Goal: Entertainment & Leisure: Consume media (video, audio)

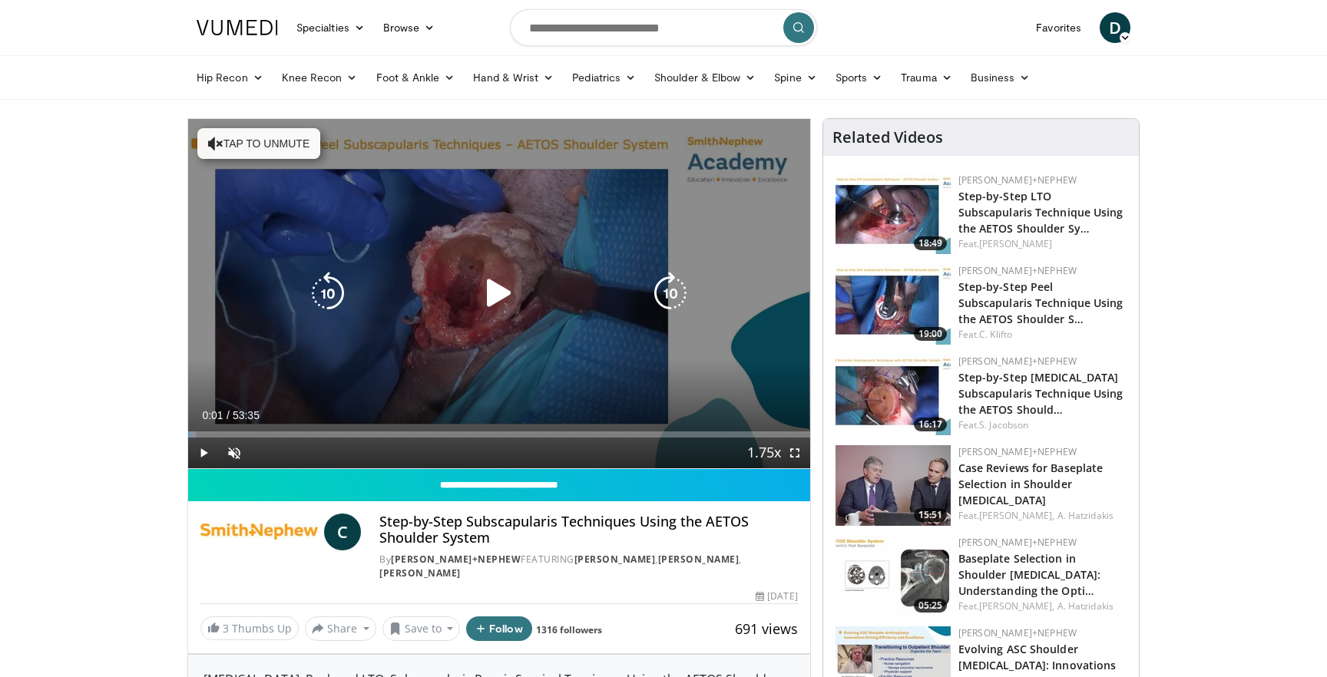
click at [504, 298] on icon "Video Player" at bounding box center [499, 293] width 43 height 43
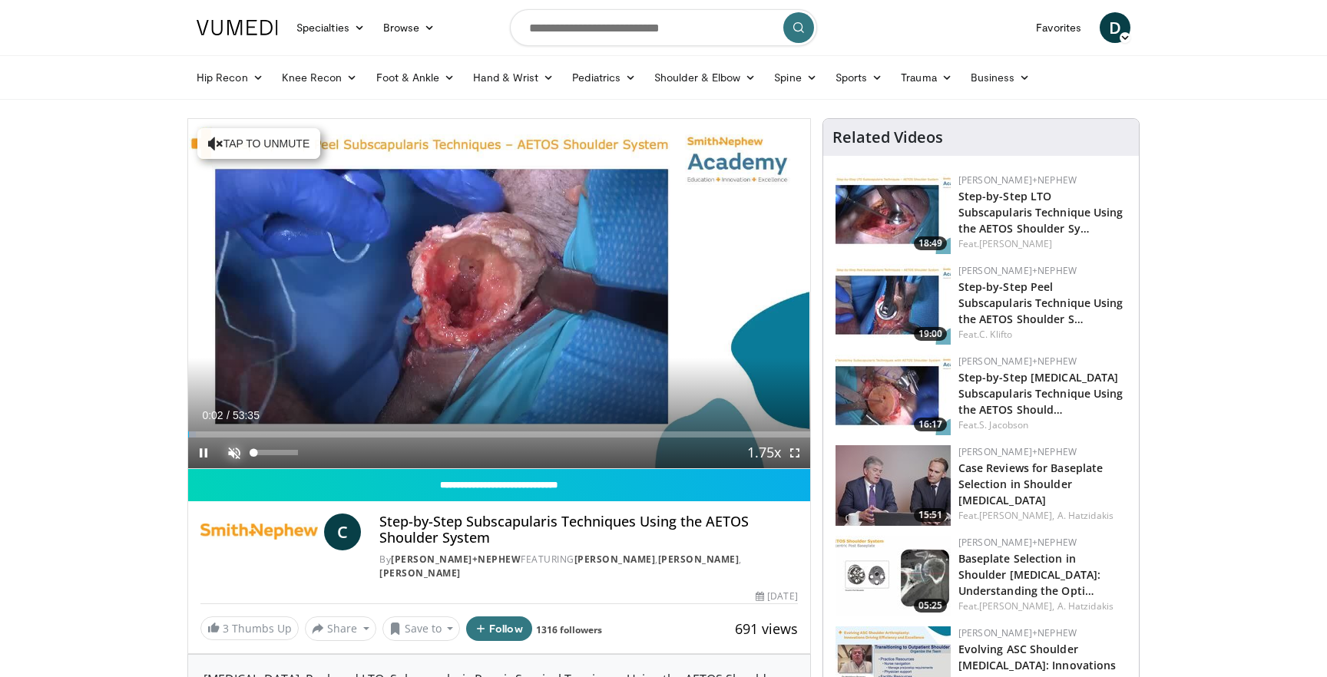
click at [241, 451] on span "Video Player" at bounding box center [234, 453] width 31 height 31
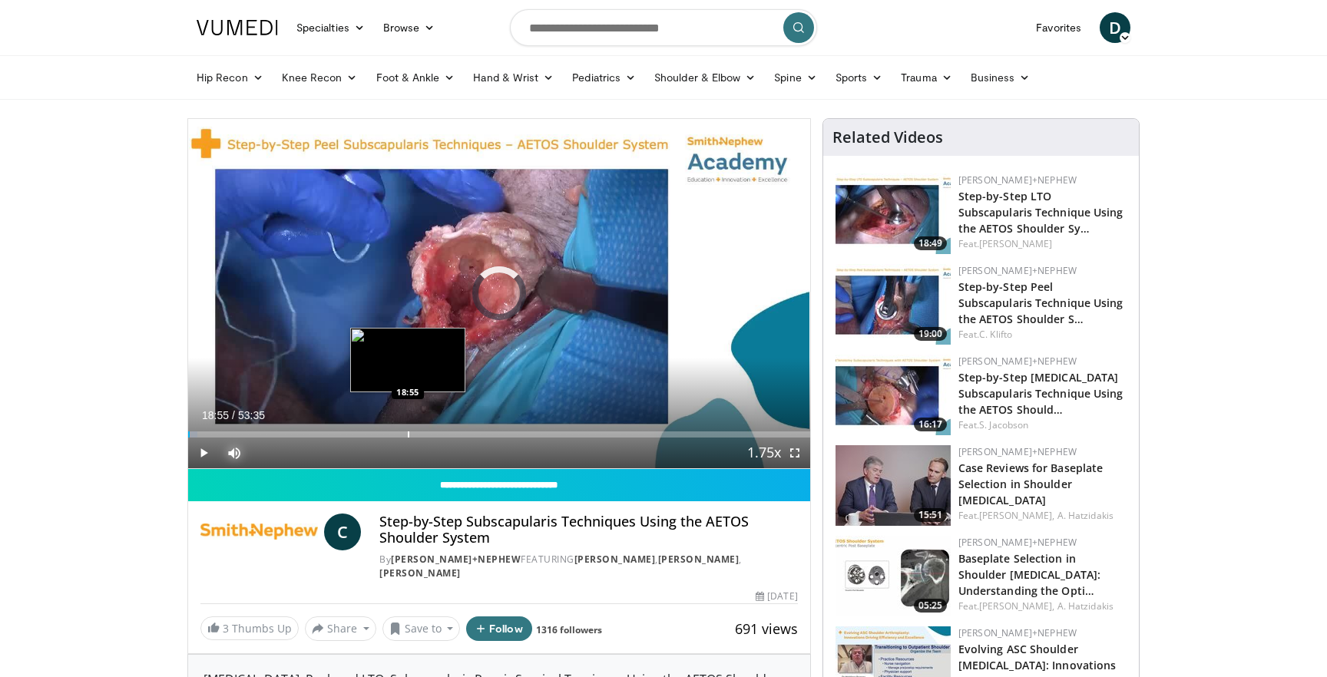
click at [408, 434] on div "Progress Bar" at bounding box center [409, 435] width 2 height 6
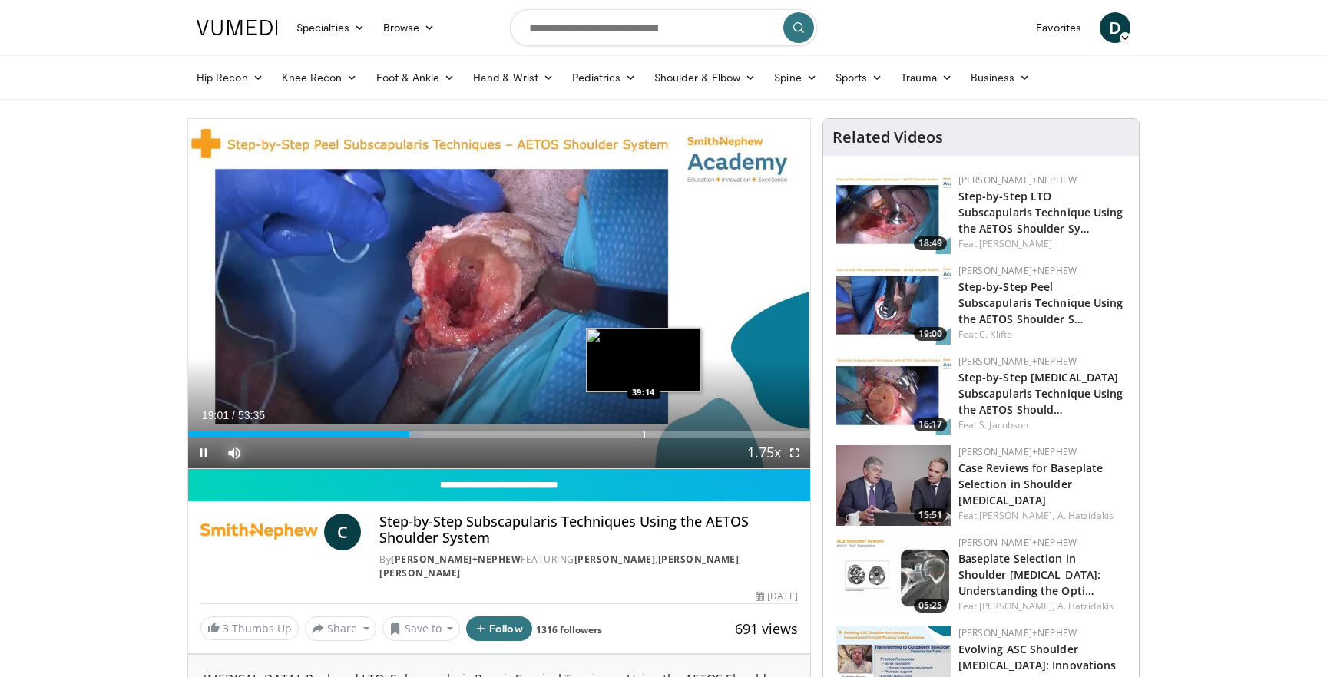
click at [643, 432] on div "Progress Bar" at bounding box center [644, 435] width 2 height 6
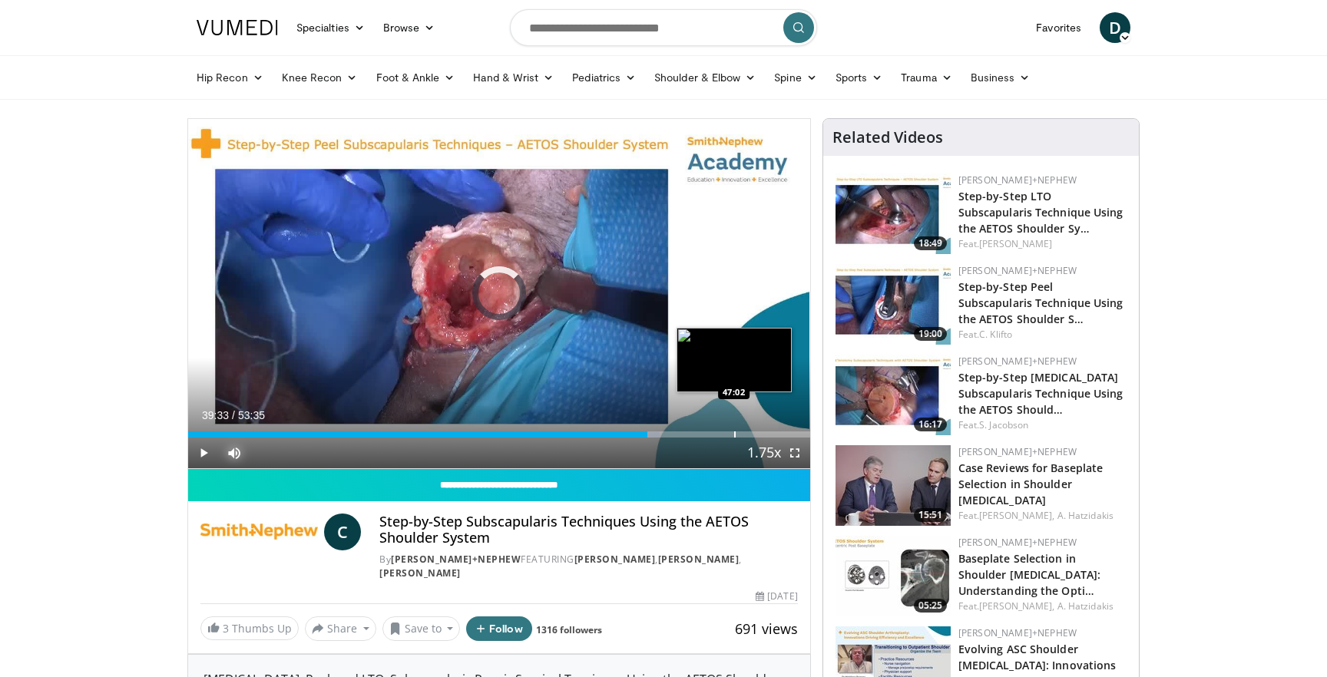
click at [734, 432] on div "Progress Bar" at bounding box center [735, 435] width 2 height 6
click at [768, 428] on div "10 seconds Tap to unmute" at bounding box center [499, 293] width 622 height 349
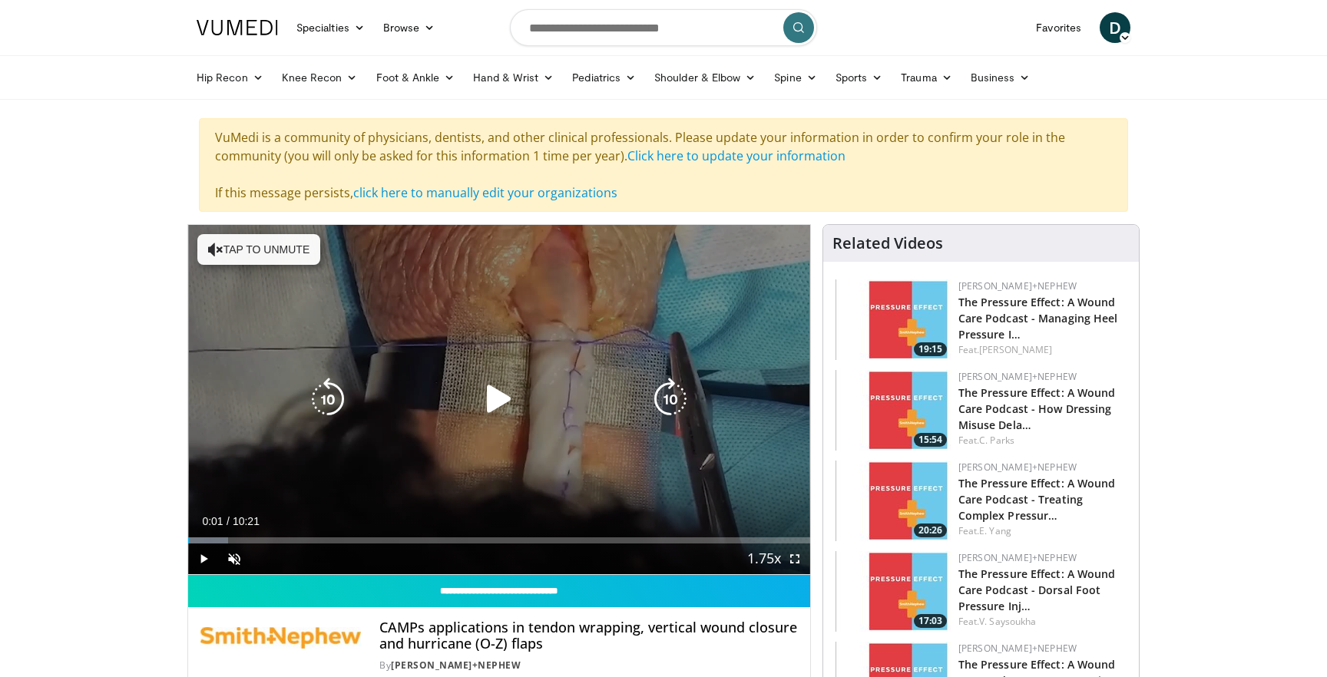
click at [511, 422] on div "10 seconds Tap to unmute" at bounding box center [499, 399] width 622 height 349
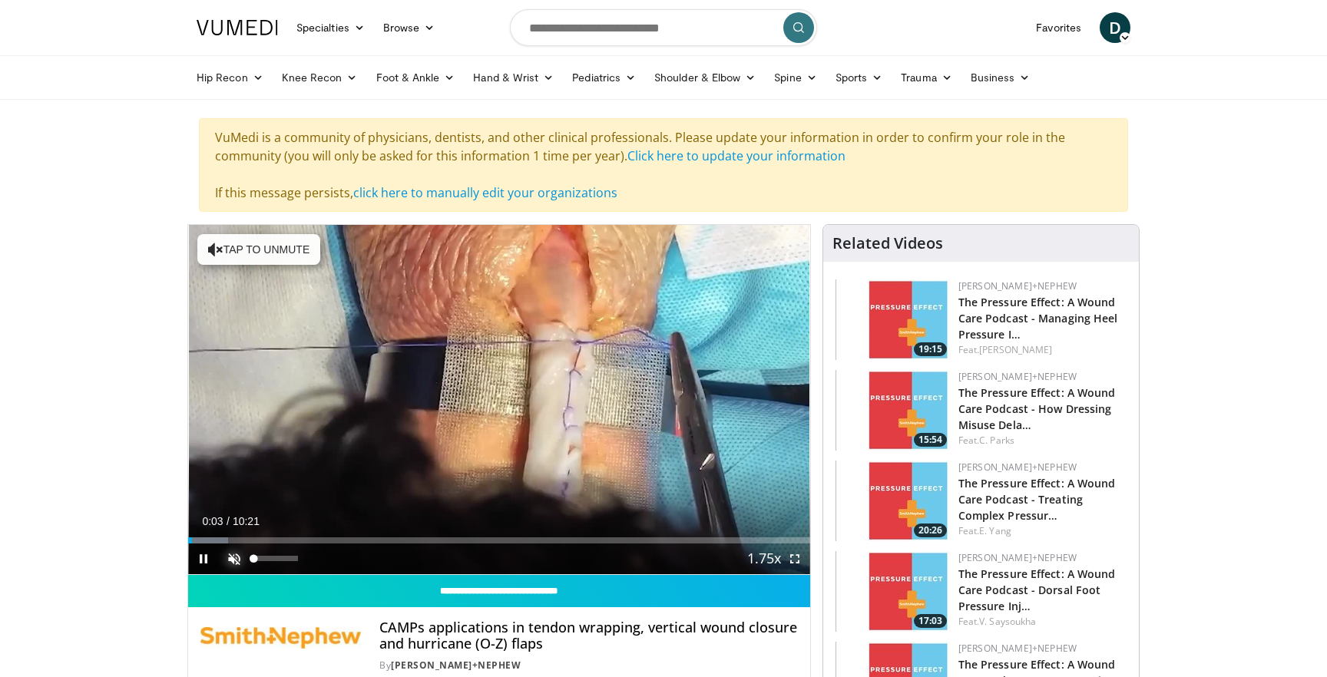
click at [226, 551] on span "Video Player" at bounding box center [234, 559] width 31 height 31
click at [797, 554] on span "Video Player" at bounding box center [794, 559] width 31 height 31
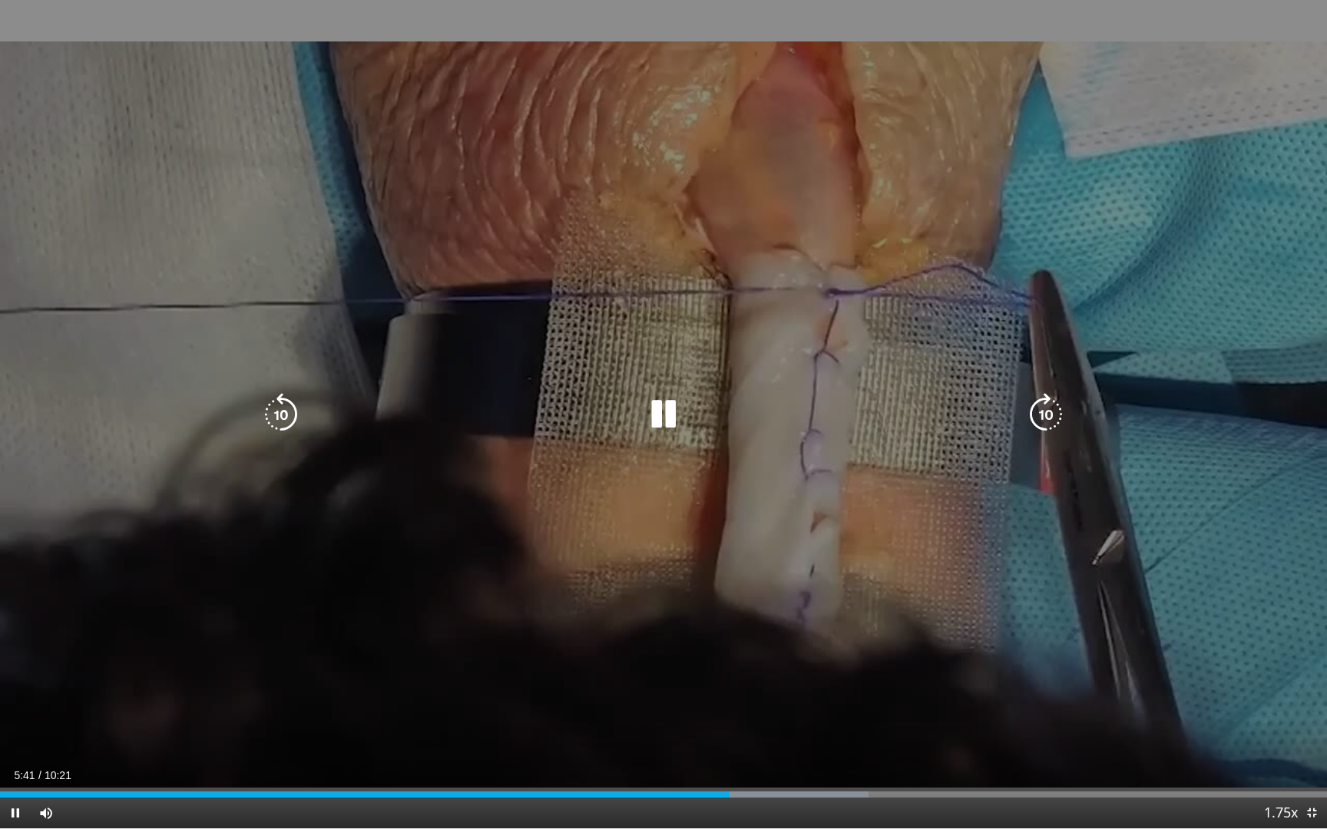
click at [963, 263] on div "10 seconds Tap to unmute" at bounding box center [663, 414] width 1327 height 829
click at [664, 418] on icon "Video Player" at bounding box center [663, 414] width 43 height 43
click at [694, 352] on div "10 seconds Tap to unmute" at bounding box center [663, 414] width 1327 height 829
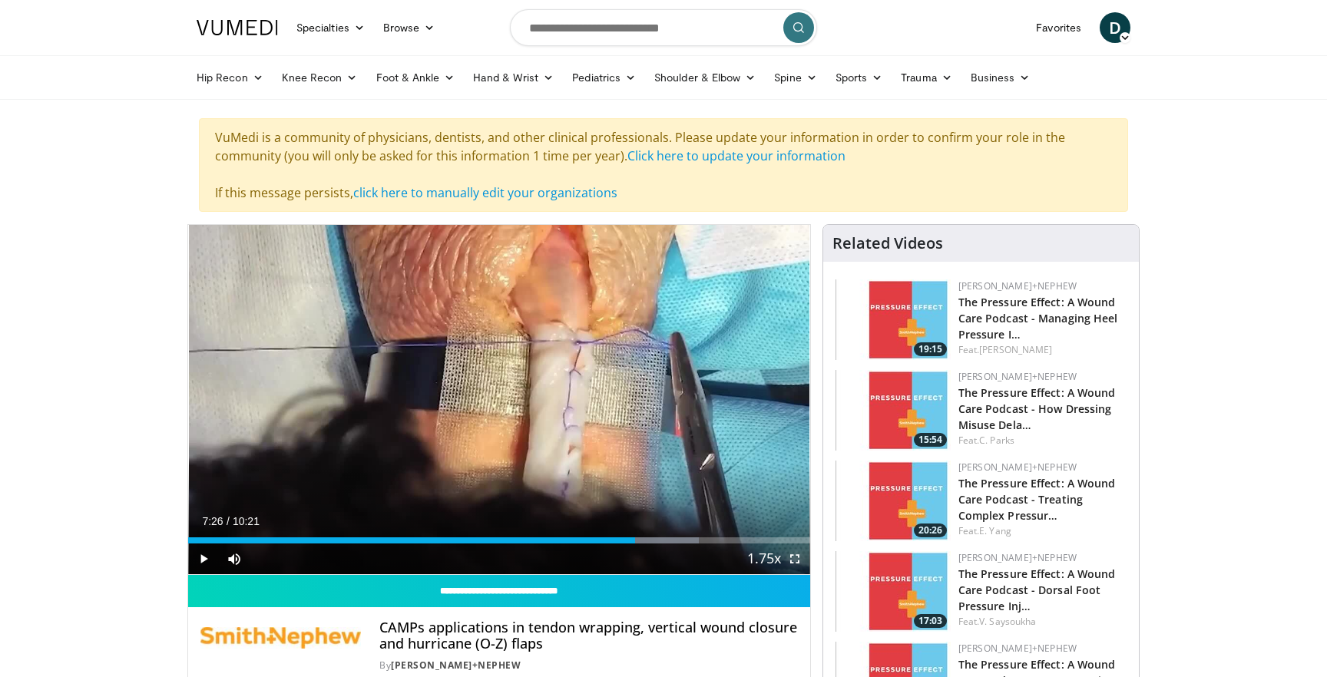
click at [794, 558] on span "Video Player" at bounding box center [794, 559] width 31 height 31
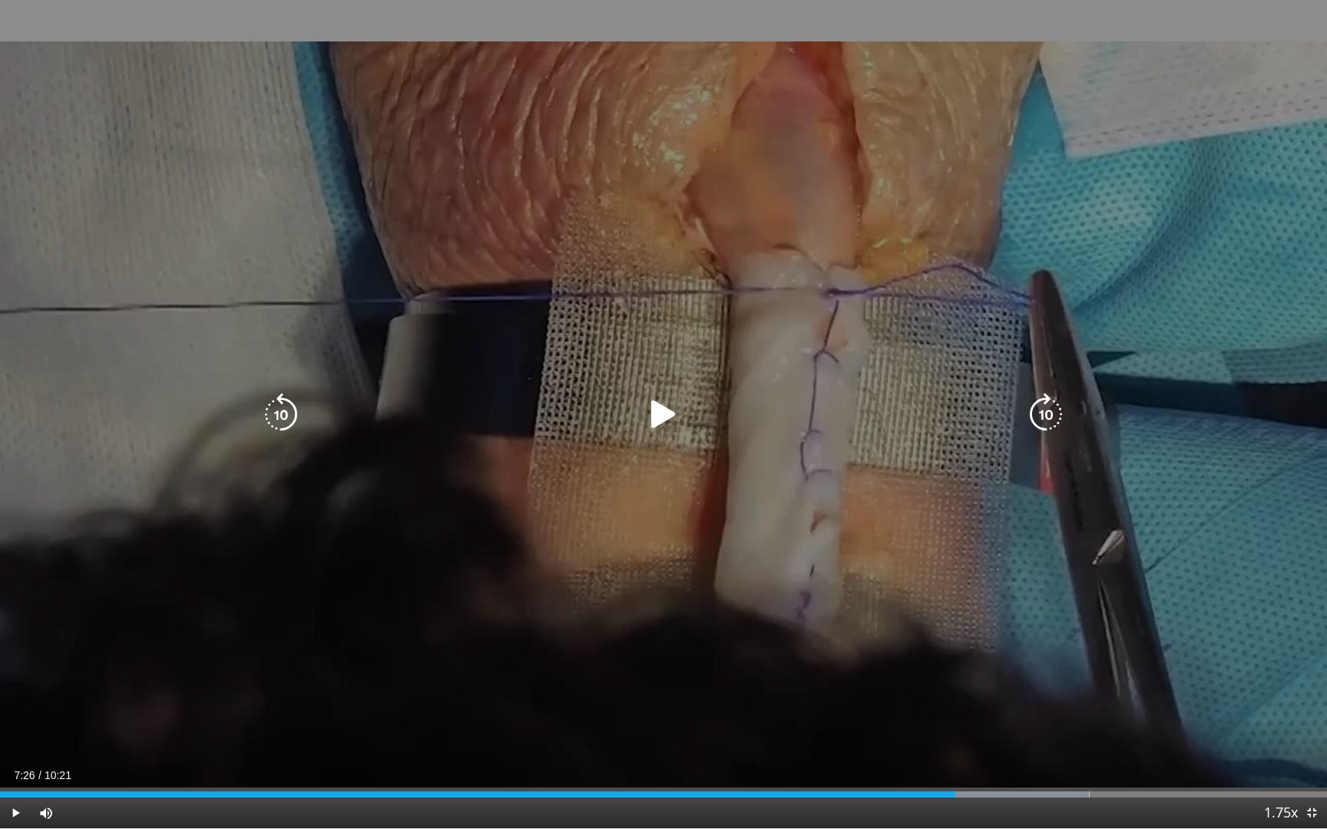
click at [875, 524] on div "10 seconds Tap to unmute" at bounding box center [663, 414] width 1327 height 829
